Goal: Find specific page/section

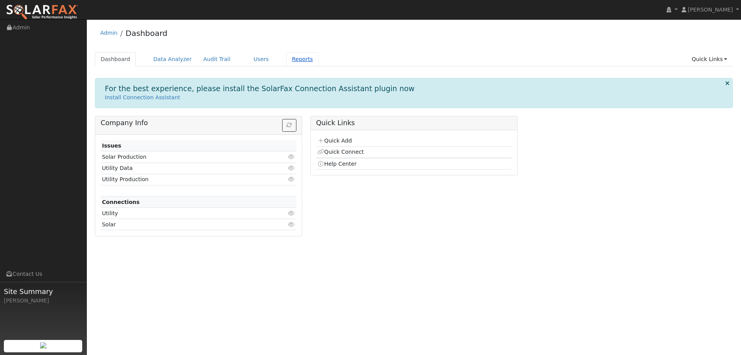
click at [287, 62] on link "Reports" at bounding box center [302, 59] width 32 height 14
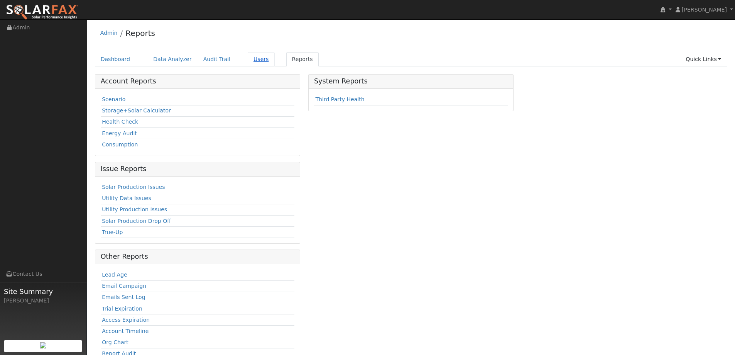
click at [254, 60] on link "Users" at bounding box center [261, 59] width 27 height 14
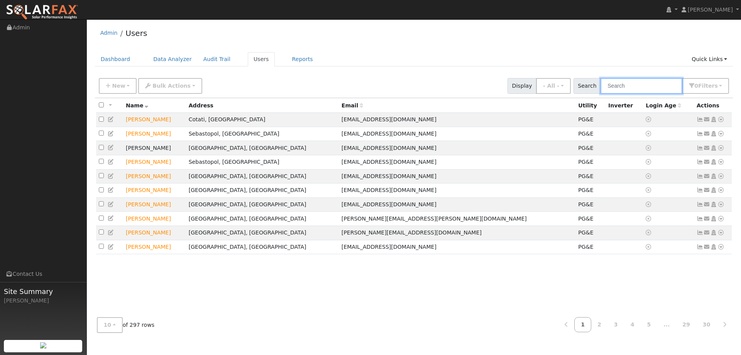
click at [640, 84] on input "text" at bounding box center [642, 86] width 82 height 16
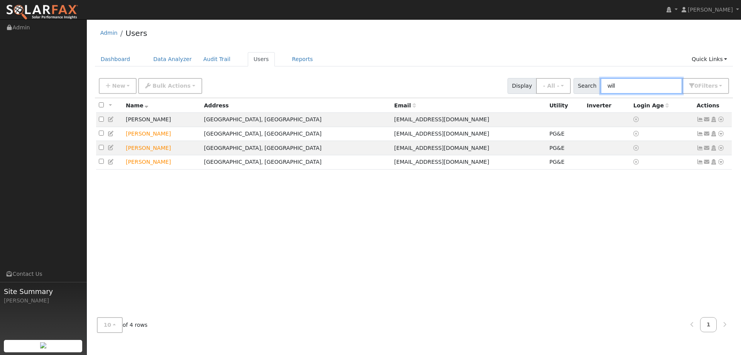
click at [638, 86] on input "will" at bounding box center [642, 86] width 82 height 16
click at [635, 84] on input "will" at bounding box center [642, 86] width 82 height 16
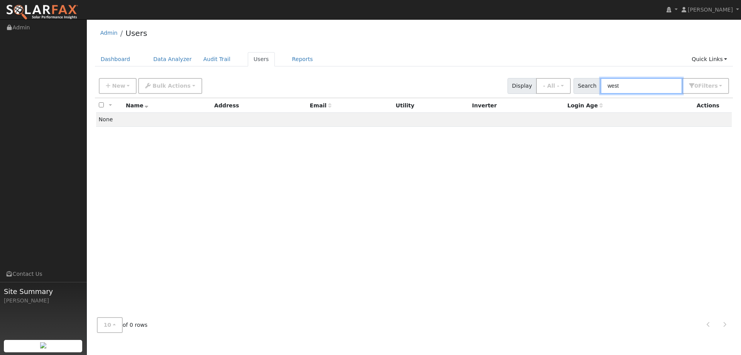
type input "west"
